Goal: Task Accomplishment & Management: Manage account settings

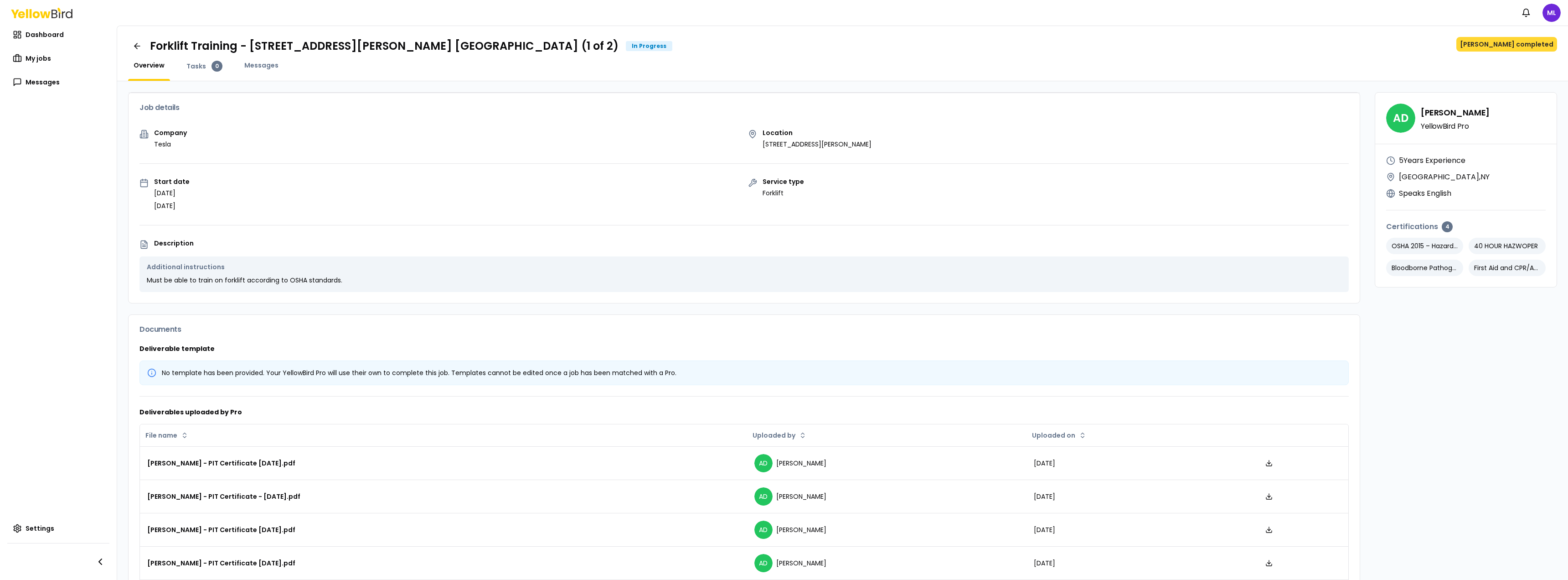
click at [1508, 39] on button "[PERSON_NAME] completed" at bounding box center [1507, 44] width 101 height 15
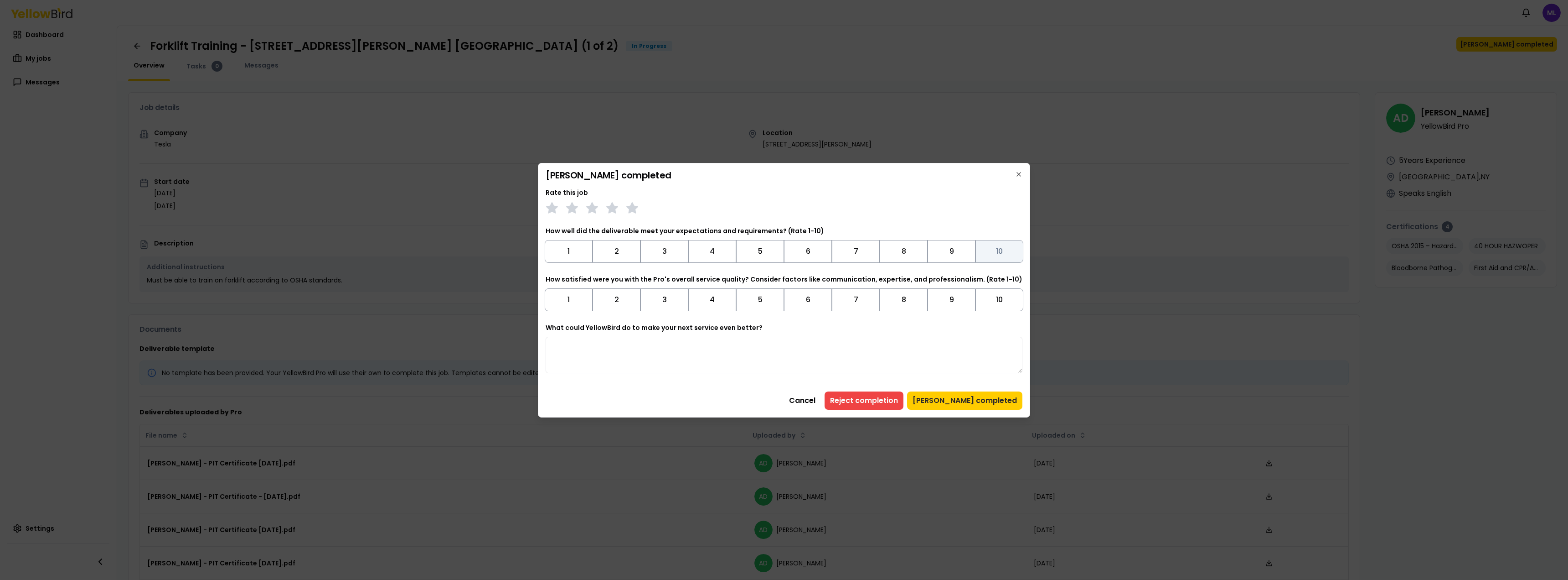
click at [991, 249] on button "10" at bounding box center [999, 251] width 48 height 23
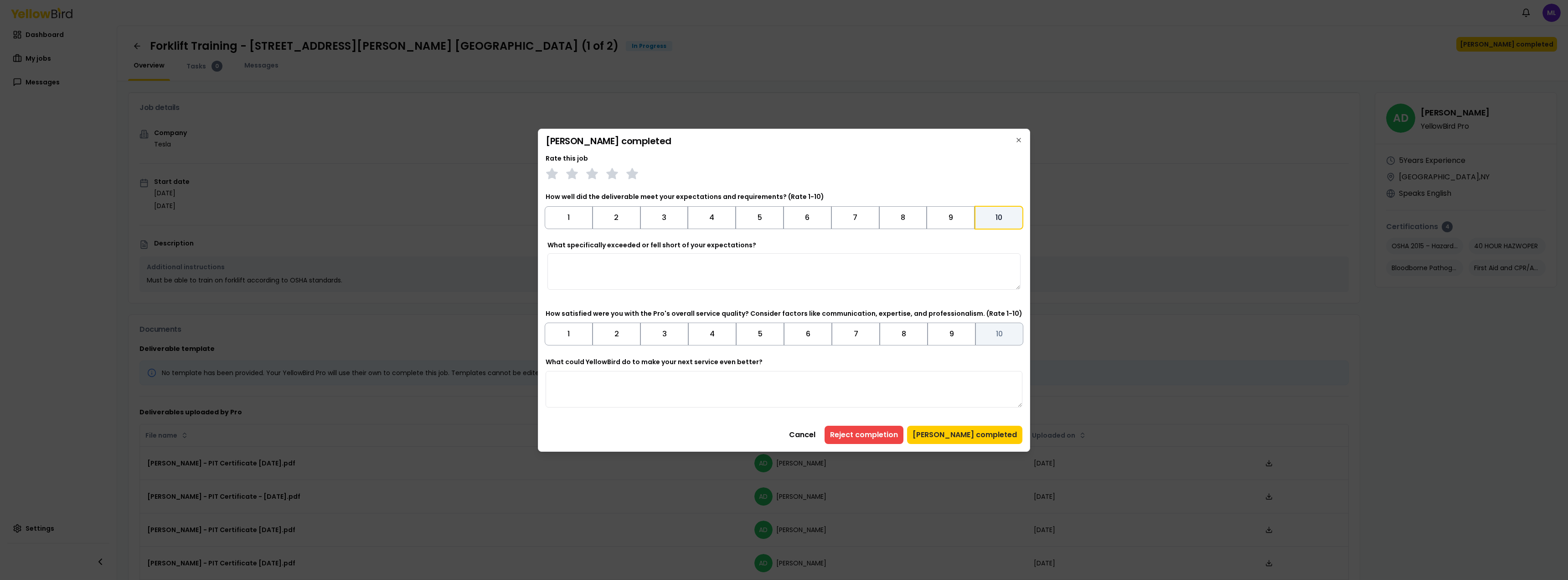
click at [989, 329] on button "10" at bounding box center [999, 334] width 48 height 23
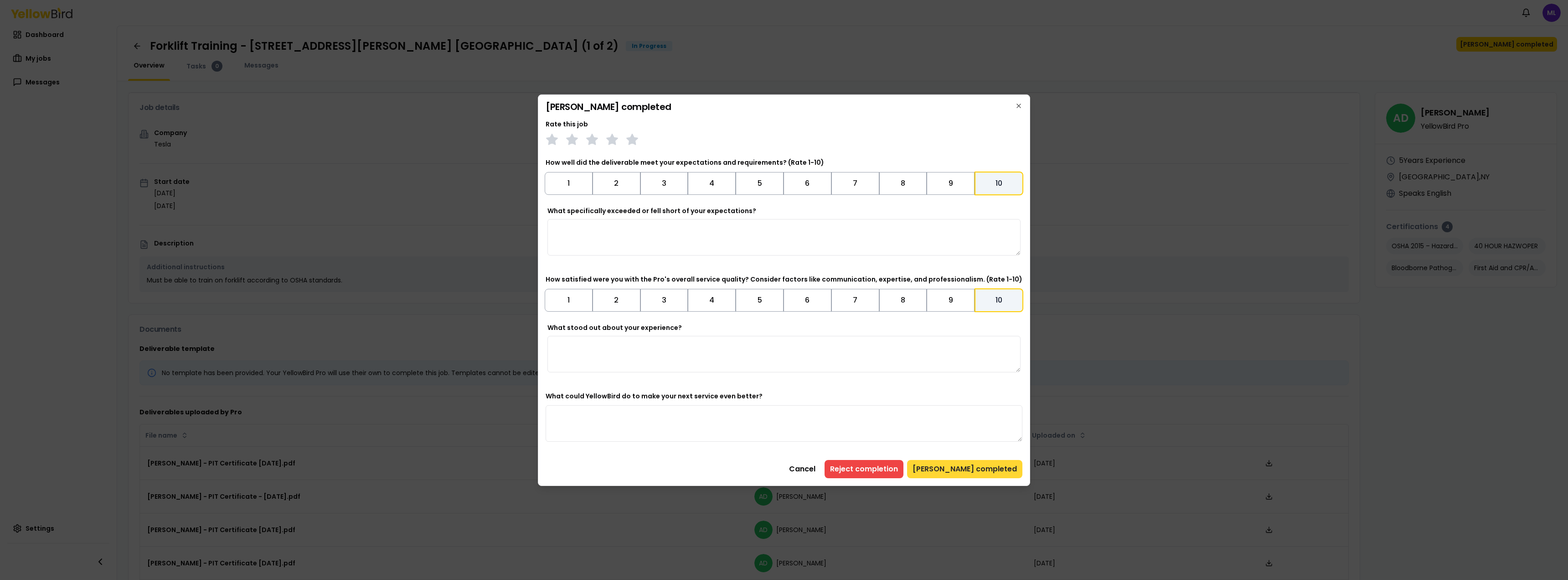
click at [951, 469] on button "[PERSON_NAME] completed" at bounding box center [965, 469] width 115 height 18
click at [973, 469] on button "[PERSON_NAME] completed" at bounding box center [965, 469] width 115 height 18
click at [975, 467] on button "[PERSON_NAME] completed" at bounding box center [965, 469] width 115 height 18
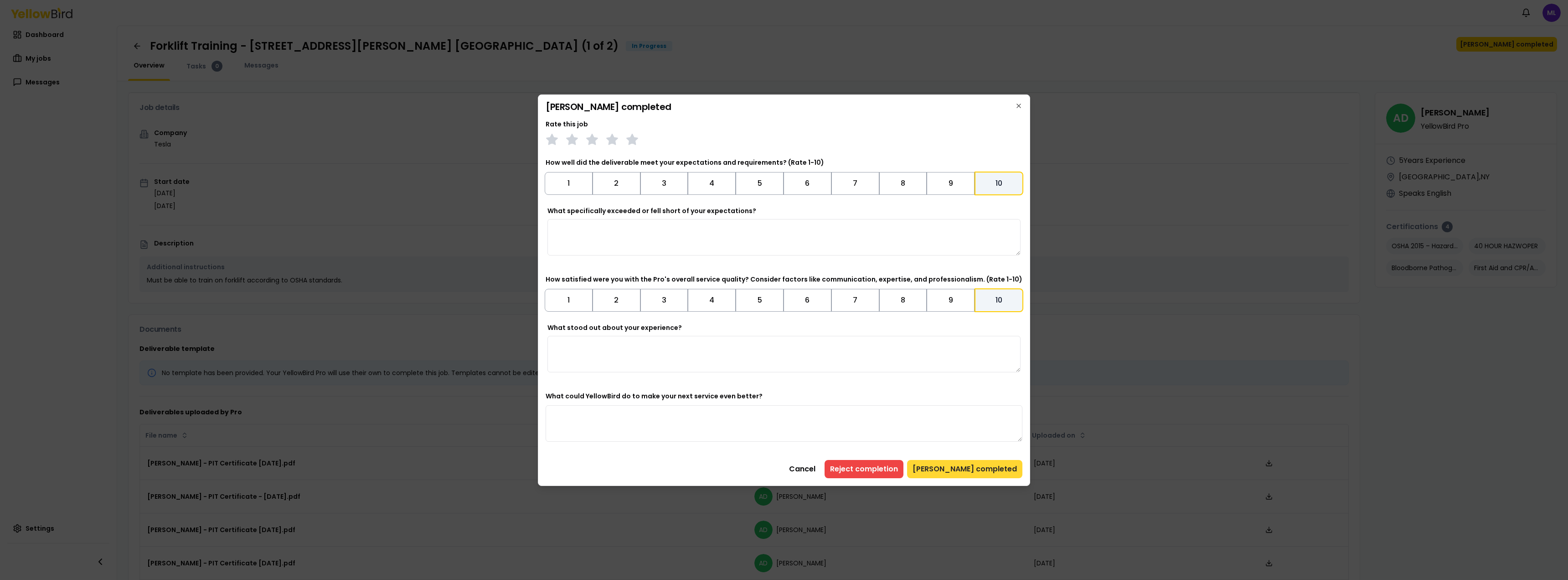
click at [975, 467] on button "[PERSON_NAME] completed" at bounding box center [965, 469] width 115 height 18
click at [974, 467] on button "[PERSON_NAME] completed" at bounding box center [965, 469] width 115 height 18
click at [973, 468] on button "[PERSON_NAME] completed" at bounding box center [965, 469] width 115 height 18
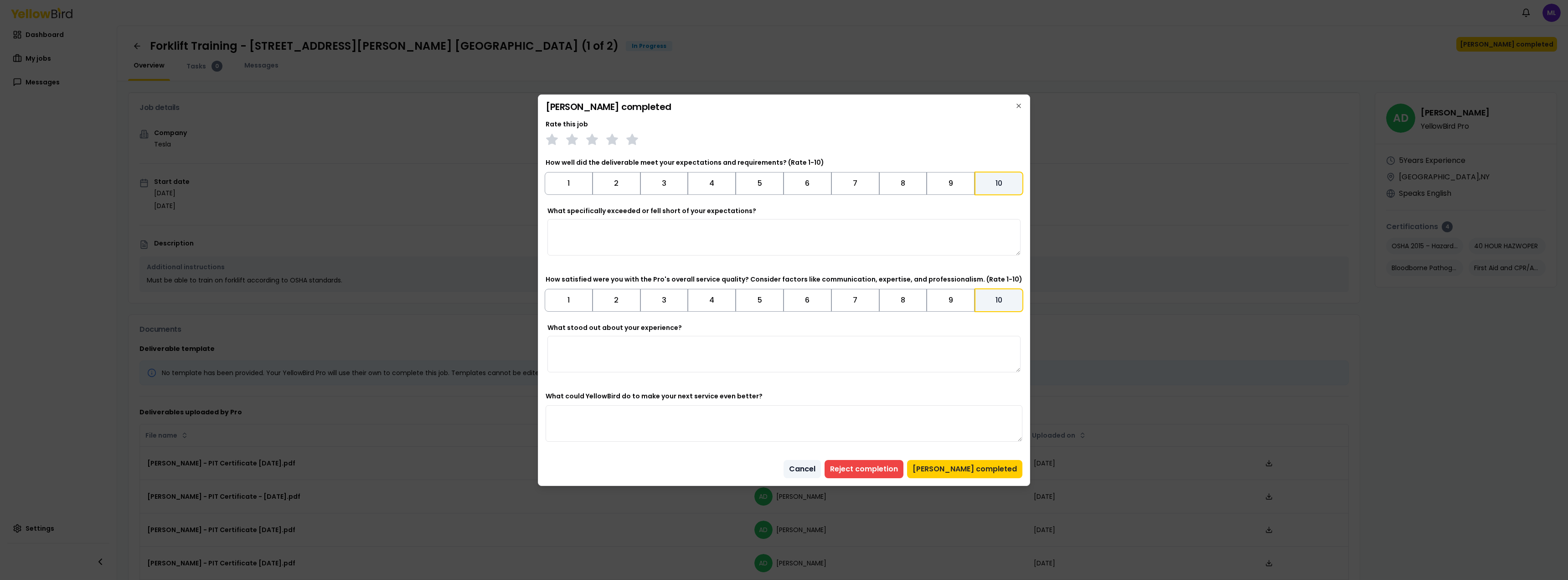
click at [821, 470] on button "Cancel" at bounding box center [803, 469] width 38 height 18
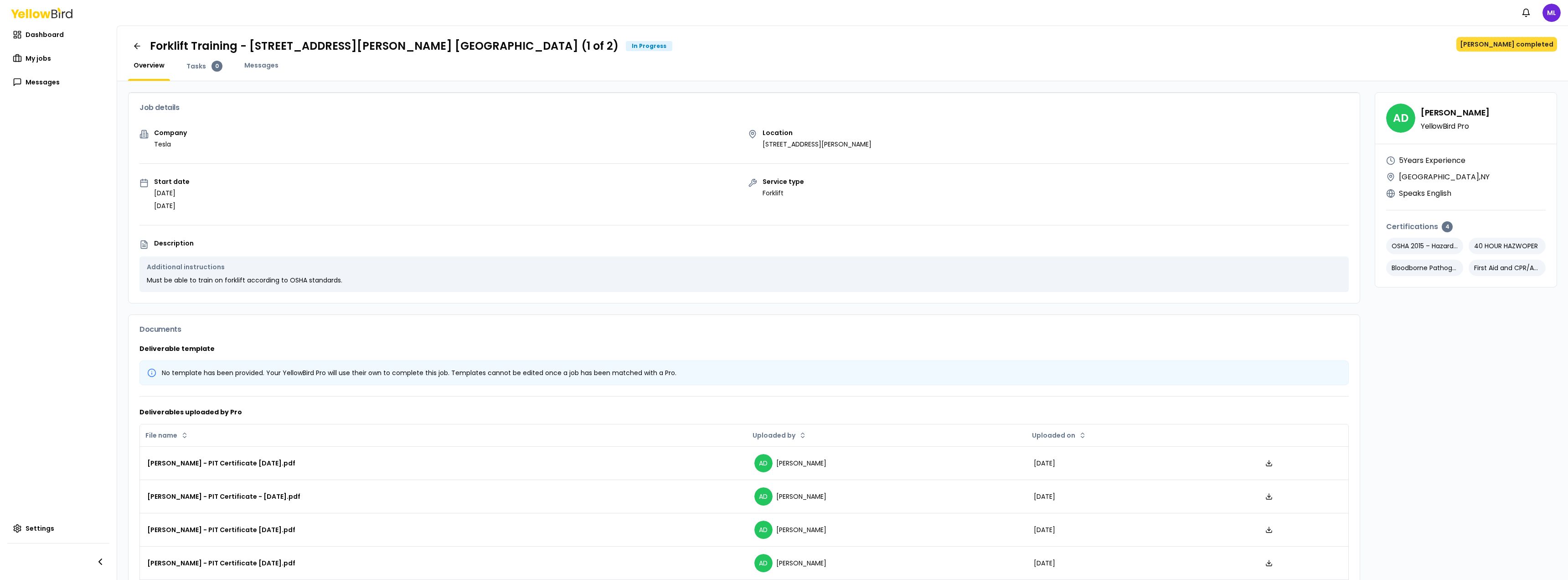
click at [1506, 46] on button "[PERSON_NAME] completed" at bounding box center [1507, 44] width 101 height 15
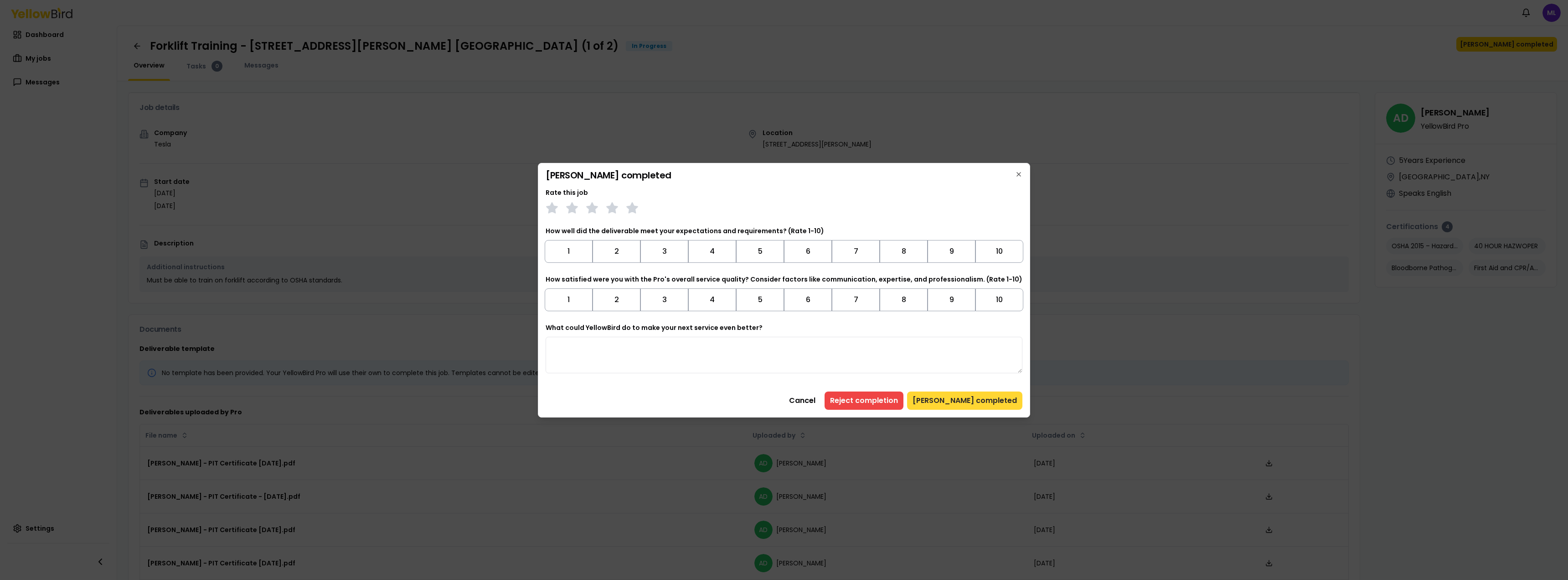
click at [985, 403] on button "[PERSON_NAME] completed" at bounding box center [965, 400] width 115 height 18
click at [994, 248] on button "10" at bounding box center [999, 251] width 48 height 23
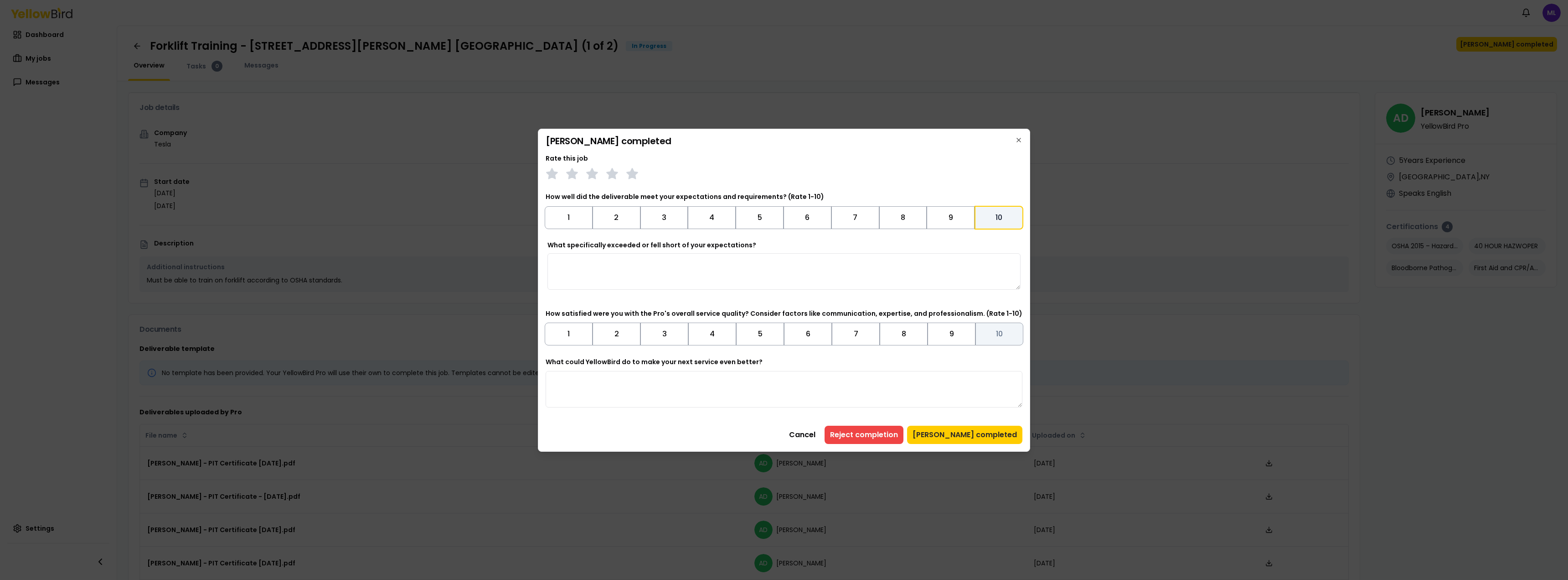
click at [999, 340] on button "10" at bounding box center [999, 334] width 48 height 23
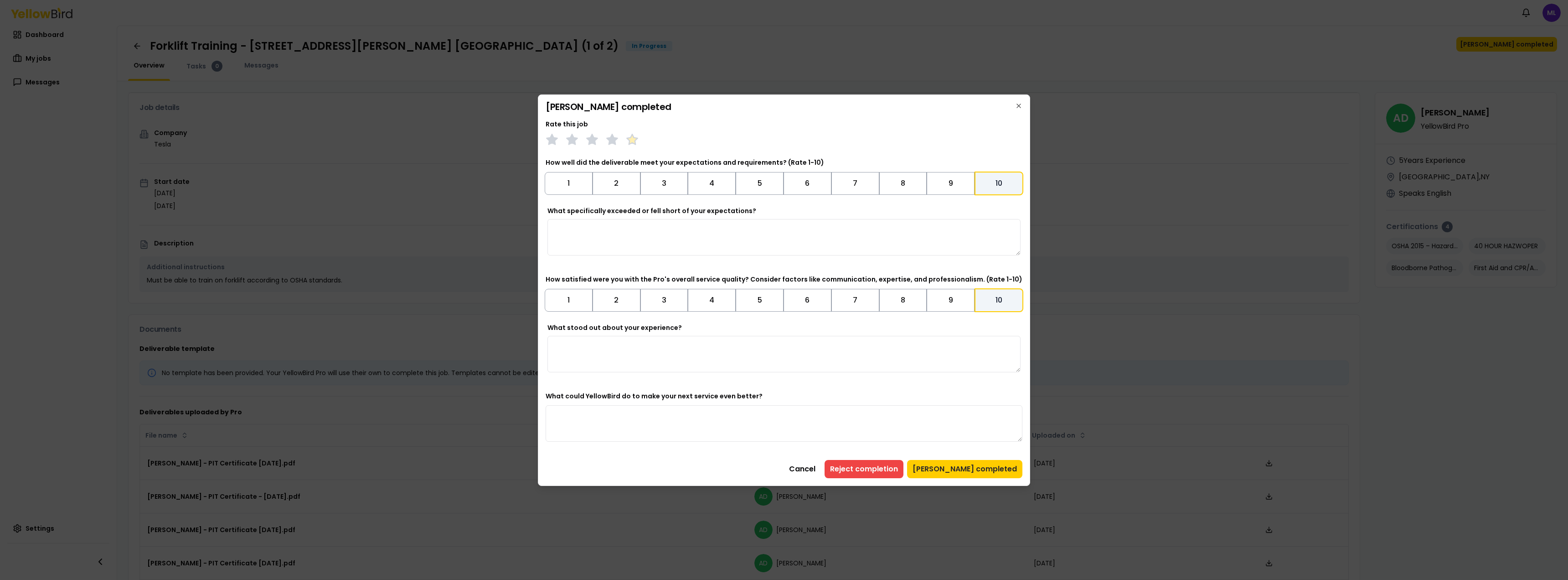
click at [637, 139] on polygon at bounding box center [632, 139] width 11 height 10
click at [952, 477] on button "[PERSON_NAME] completed" at bounding box center [965, 469] width 115 height 18
click at [955, 471] on button "[PERSON_NAME] completed" at bounding box center [965, 469] width 115 height 18
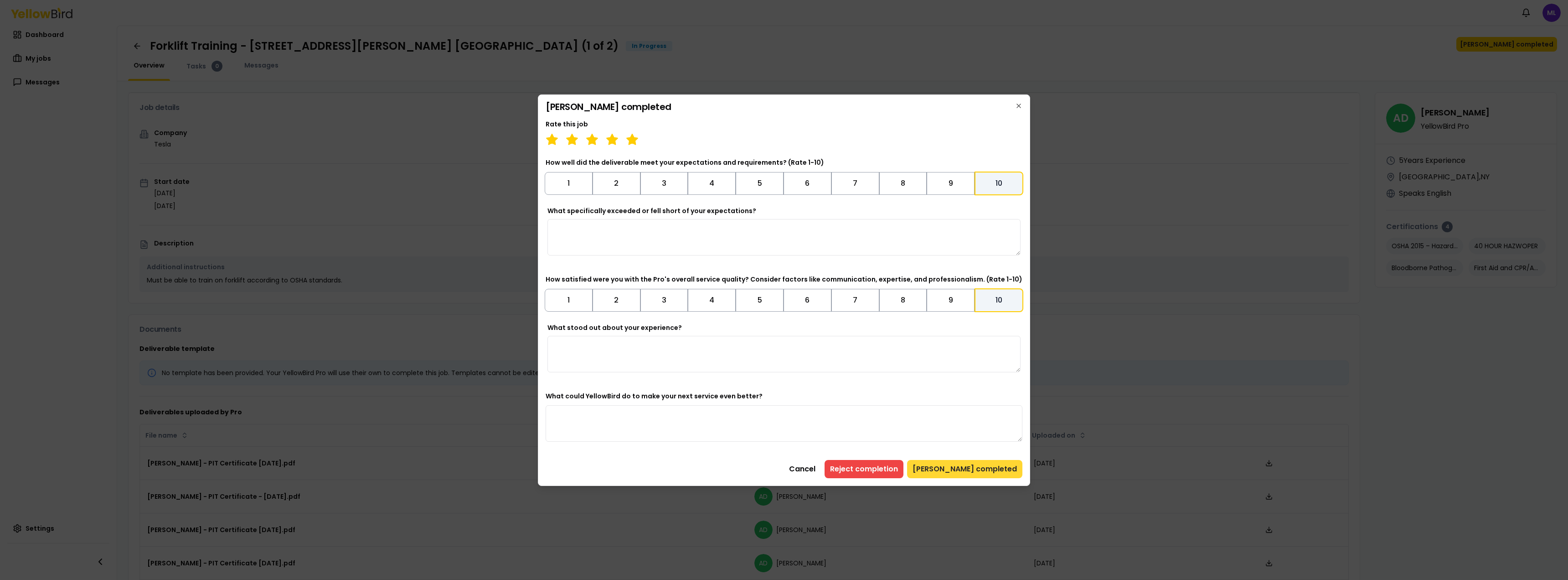
click at [955, 471] on button "[PERSON_NAME] completed" at bounding box center [965, 469] width 115 height 18
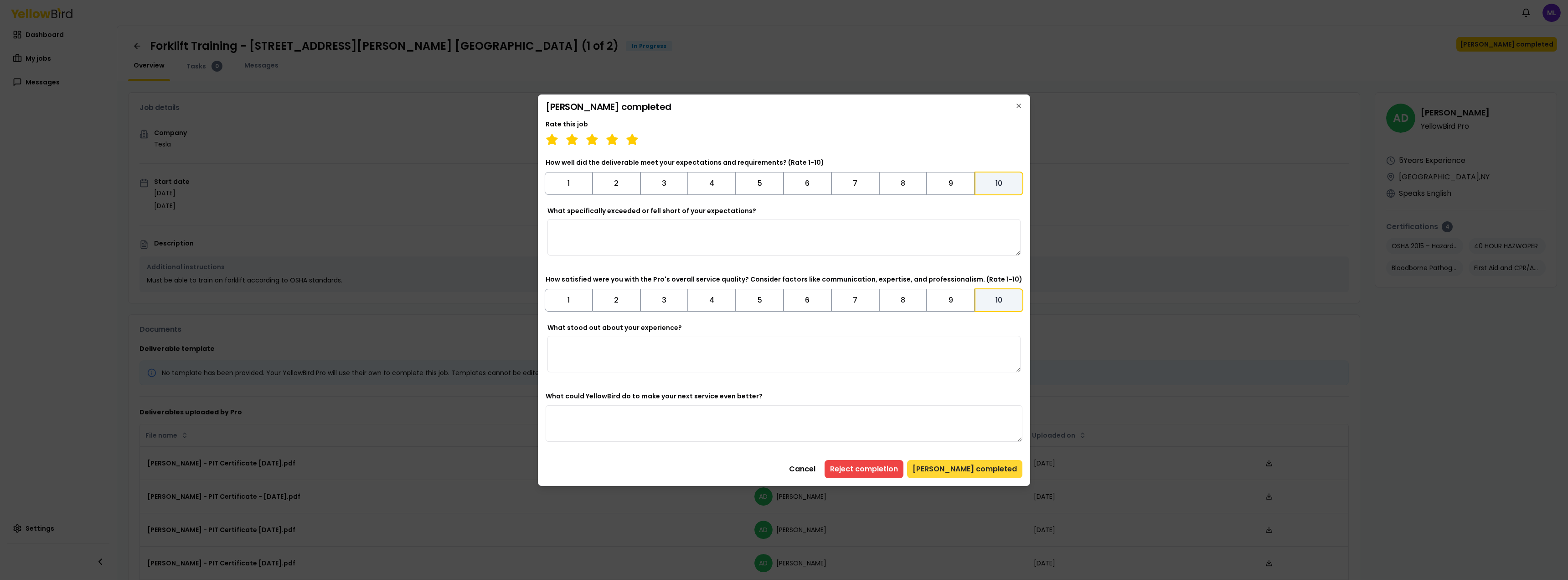
click at [955, 471] on button "[PERSON_NAME] completed" at bounding box center [965, 469] width 115 height 18
click at [955, 470] on button "[PERSON_NAME] completed" at bounding box center [965, 469] width 115 height 18
click at [955, 471] on button "[PERSON_NAME] completed" at bounding box center [965, 469] width 115 height 18
click at [958, 470] on button "[PERSON_NAME] completed" at bounding box center [965, 469] width 115 height 18
click at [821, 467] on button "Cancel" at bounding box center [803, 469] width 38 height 18
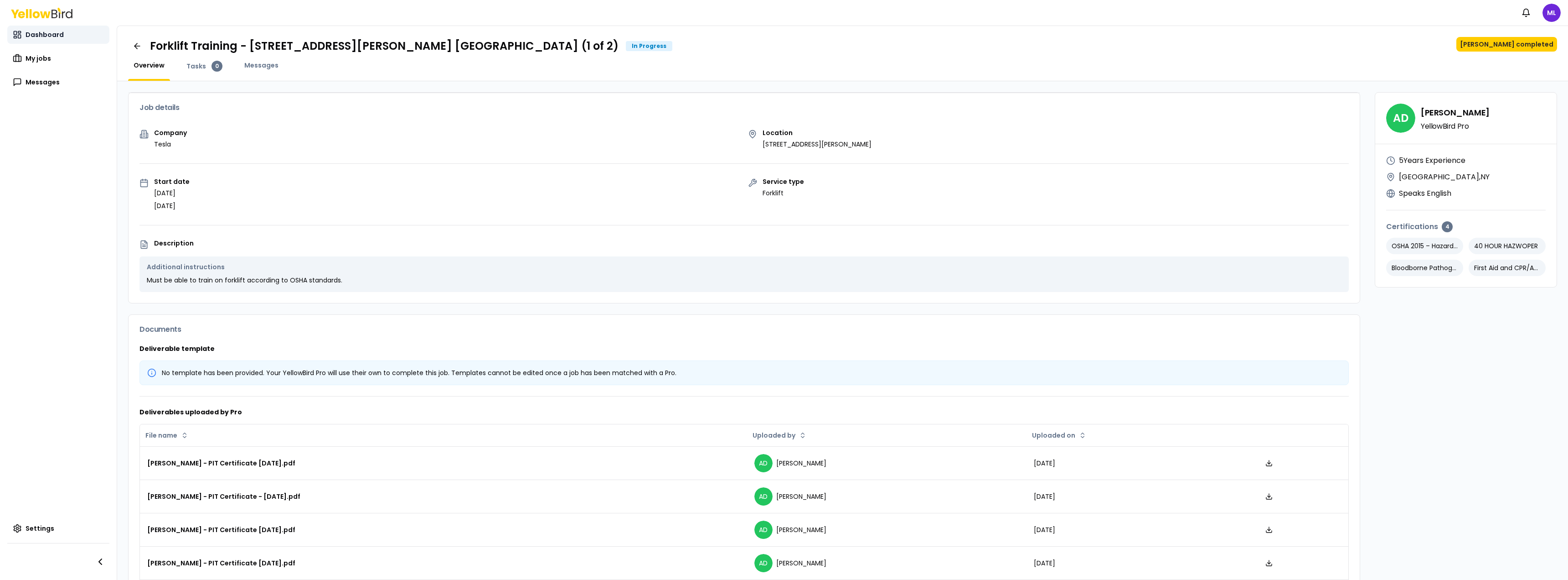
drag, startPoint x: 47, startPoint y: 27, endPoint x: 50, endPoint y: 35, distance: 8.5
click at [47, 28] on link "Dashboard" at bounding box center [58, 35] width 102 height 18
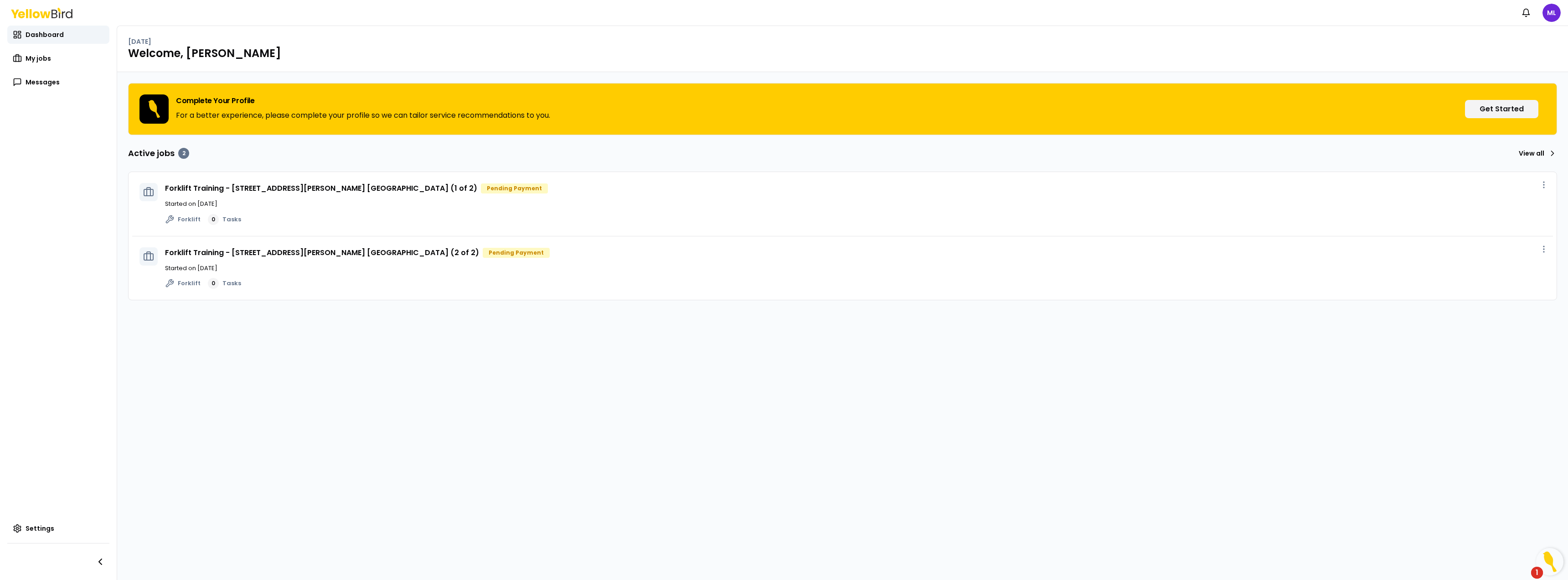
click at [423, 227] on div "Forklift Training - [STREET_ADDRESS][PERSON_NAME] [GEOGRAPHIC_DATA] (1 of 2) Pe…" at bounding box center [843, 204] width 1421 height 65
click at [1524, 156] on link "View all" at bounding box center [1536, 153] width 42 height 15
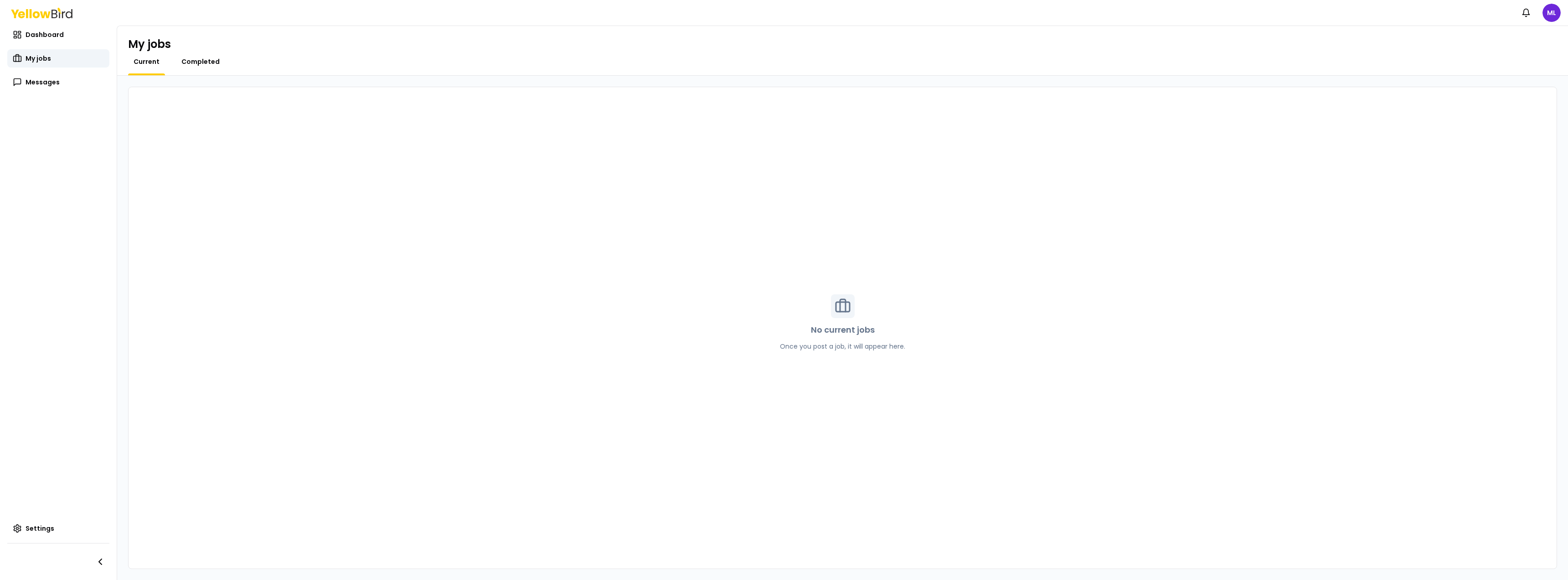
click at [184, 63] on span "Completed" at bounding box center [200, 61] width 39 height 9
